Goal: Information Seeking & Learning: Learn about a topic

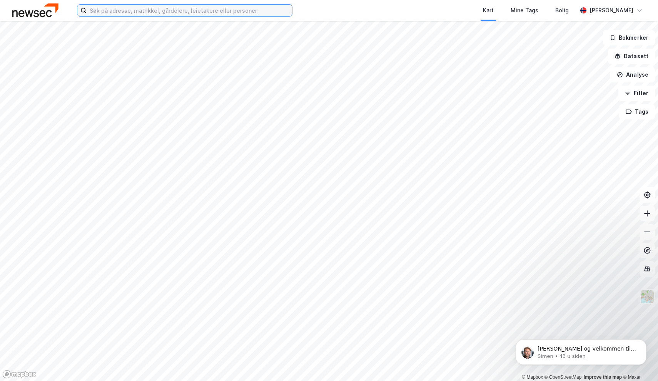
click at [237, 10] on input at bounding box center [190, 11] width 206 height 12
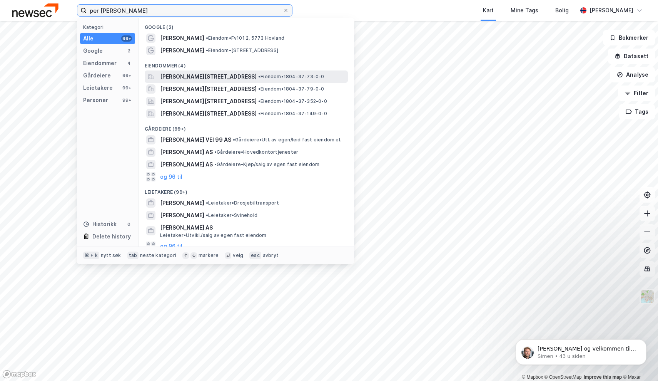
type input "per [PERSON_NAME]"
click at [273, 70] on div "[PERSON_NAME][STREET_ADDRESS] • Eiendom • 1804-37-73-0-0" at bounding box center [246, 76] width 203 height 12
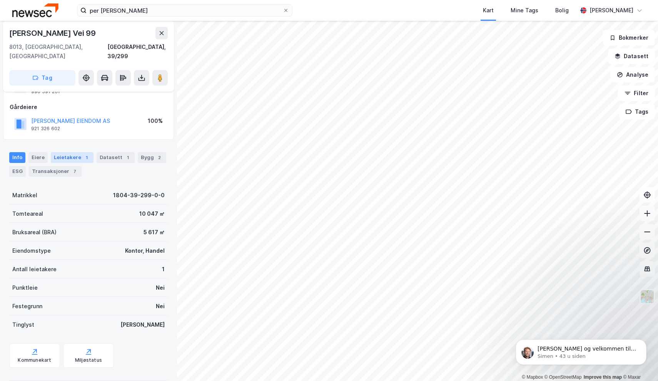
click at [63, 152] on div "Leietakere 1" at bounding box center [72, 157] width 43 height 11
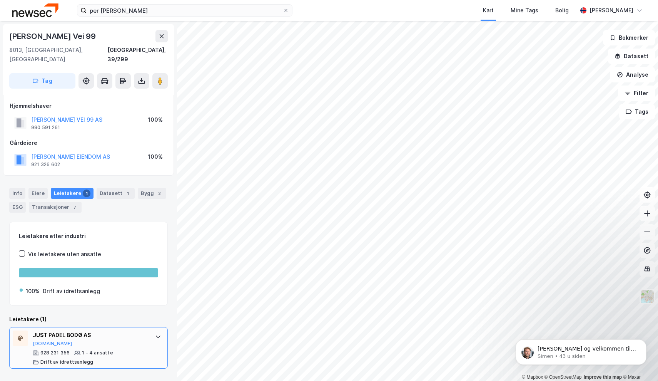
click at [111, 331] on div "JUST PADEL BODØ AS [DOMAIN_NAME]" at bounding box center [90, 338] width 115 height 16
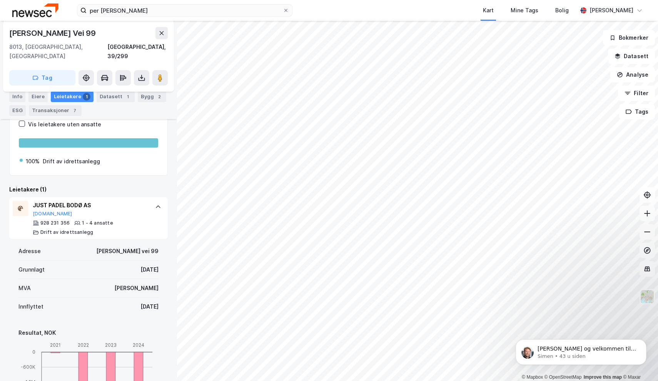
scroll to position [104, 0]
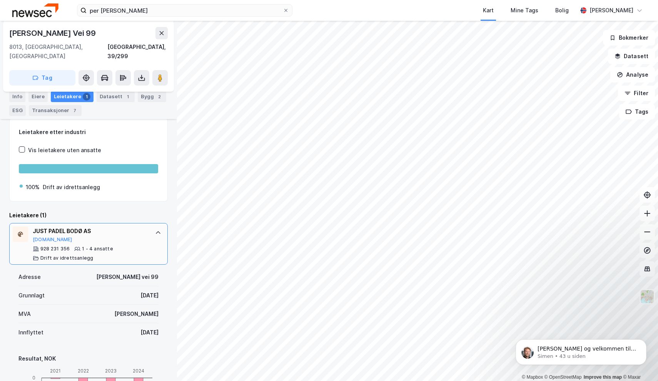
click at [156, 229] on icon at bounding box center [158, 232] width 6 height 6
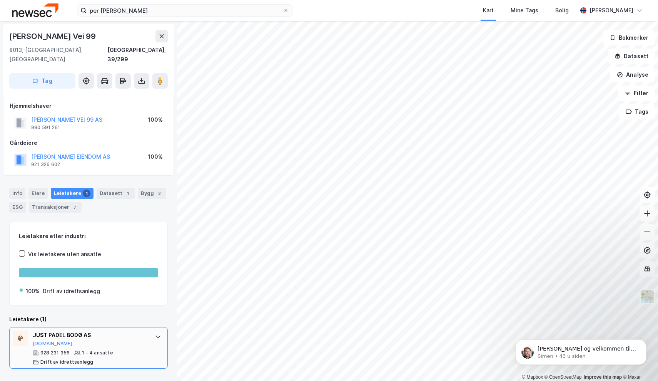
scroll to position [0, 0]
click at [89, 188] on div "Leietakere 1" at bounding box center [72, 193] width 43 height 11
click at [105, 188] on div "Datasett 1" at bounding box center [116, 193] width 38 height 11
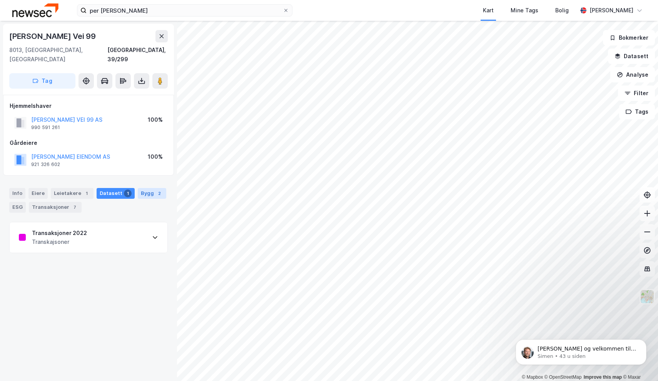
click at [138, 188] on div "Bygg 2" at bounding box center [152, 193] width 28 height 11
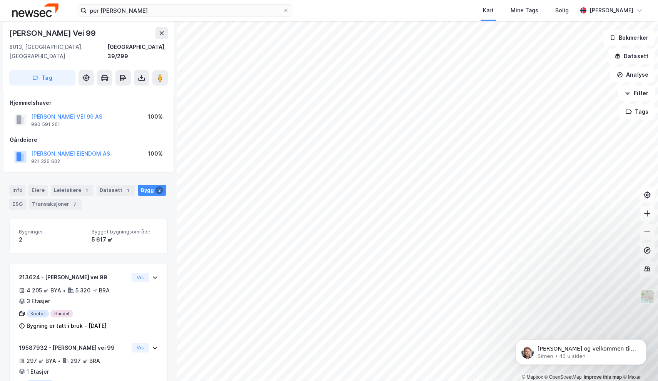
scroll to position [4, 0]
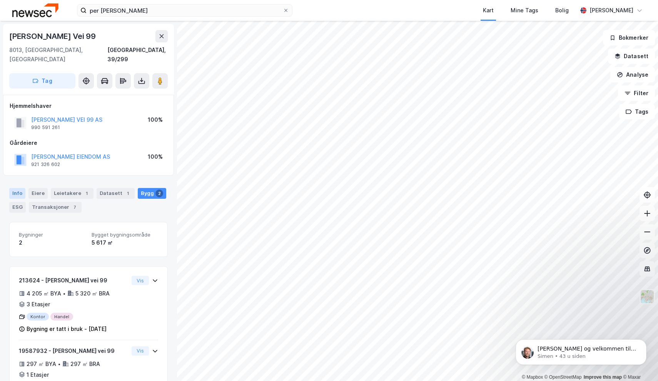
click at [22, 188] on div "Info" at bounding box center [17, 193] width 16 height 11
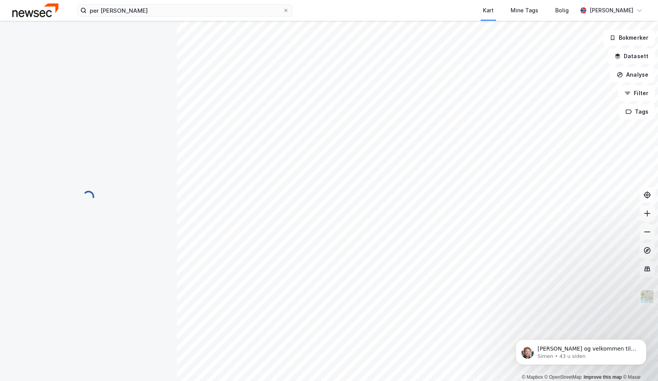
scroll to position [36, 0]
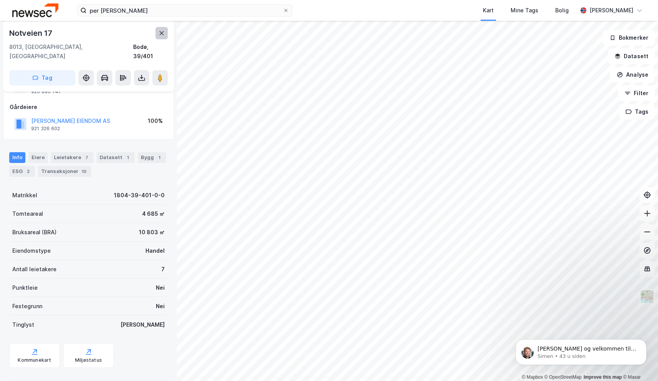
click at [162, 28] on button at bounding box center [162, 33] width 12 height 12
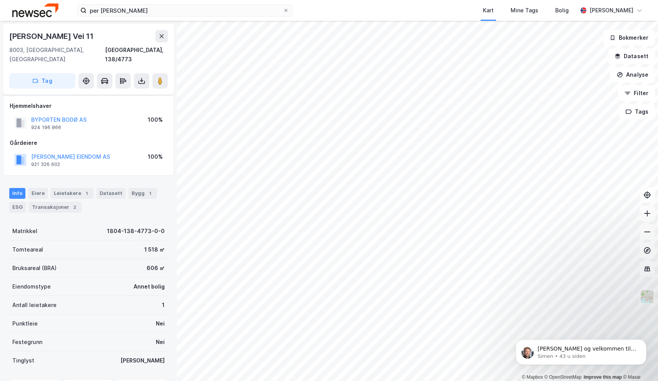
scroll to position [36, 0]
